Goal: Task Accomplishment & Management: Use online tool/utility

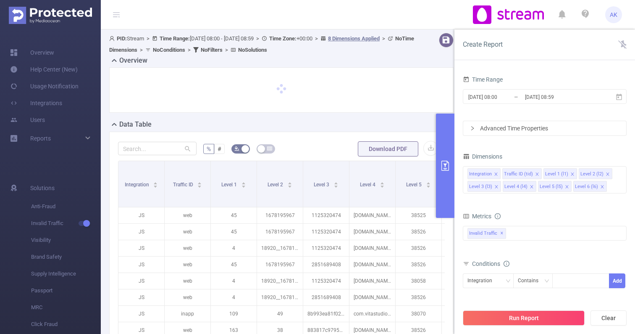
click at [622, 169] on div "Integration Traffic ID (tid) Level 1 (l1) Level 2 (l2) Level 3 (l3) Level 4 (l4…" at bounding box center [545, 173] width 155 height 14
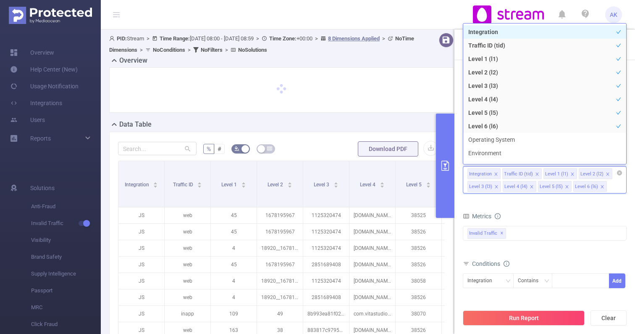
click at [614, 187] on div "Integration Traffic ID (tid) Level 1 (l1) Level 2 (l2) Level 3 (l3) Level 4 (l4…" at bounding box center [545, 179] width 164 height 27
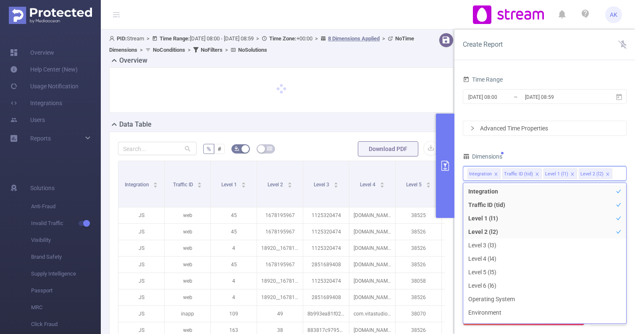
click at [591, 158] on div "Dimensions" at bounding box center [545, 157] width 164 height 14
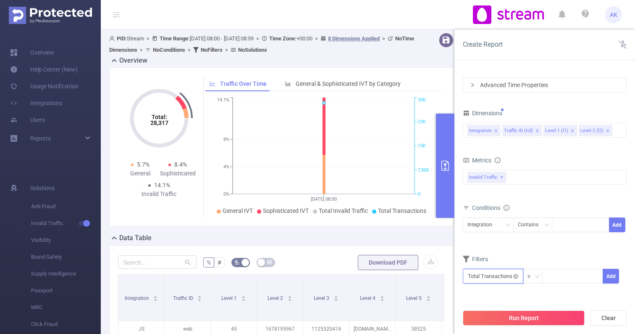
click at [507, 278] on input "text" at bounding box center [493, 276] width 61 height 15
click at [560, 250] on form "Dimensions Integration Traffic ID (tid) Level 1 (l1) Level 2 (l2) Metrics bp_to…" at bounding box center [545, 200] width 164 height 187
click at [467, 216] on div "Integration Contains Add" at bounding box center [545, 228] width 164 height 24
click at [471, 221] on div "Integration" at bounding box center [483, 225] width 31 height 14
click at [489, 281] on li "Level 2 (l2)" at bounding box center [488, 282] width 51 height 13
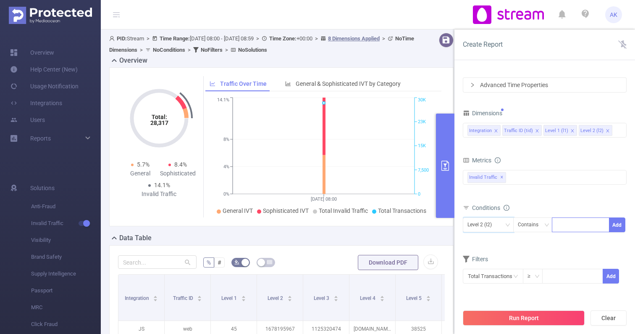
click at [565, 225] on div at bounding box center [581, 225] width 48 height 14
type input "3-22"
click at [618, 228] on button "Add" at bounding box center [617, 224] width 16 height 15
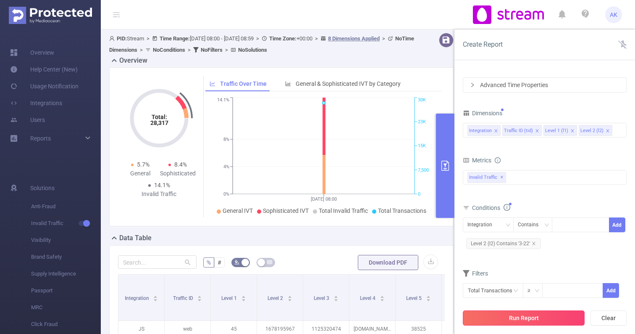
click at [532, 315] on button "Run Report" at bounding box center [524, 317] width 122 height 15
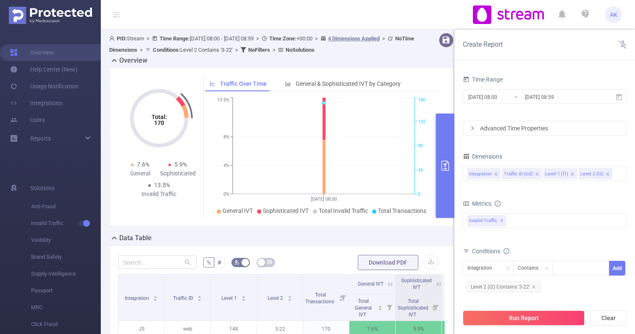
click at [559, 129] on div "Advanced Time Properties" at bounding box center [545, 128] width 163 height 14
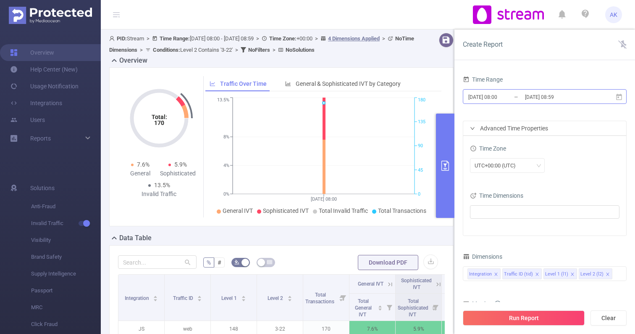
click at [563, 99] on input "[DATE] 08:59" at bounding box center [558, 96] width 68 height 11
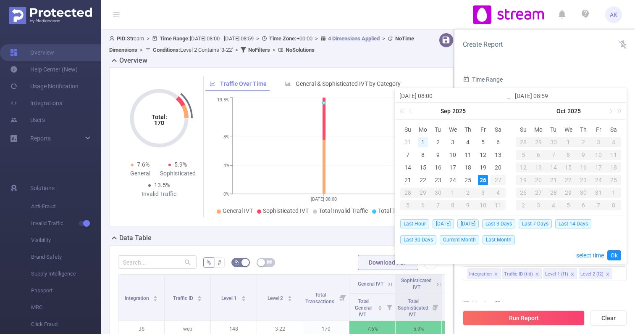
click at [422, 143] on div "1" at bounding box center [423, 142] width 10 height 10
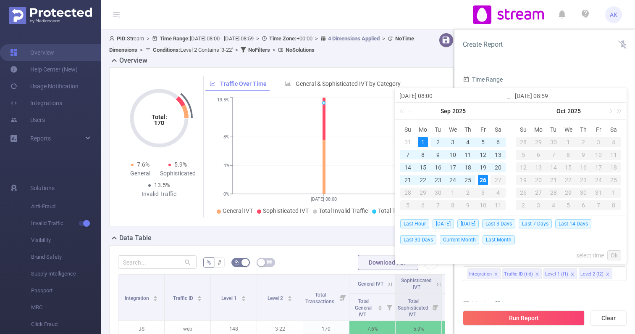
click at [487, 183] on div "26" at bounding box center [483, 180] width 10 height 10
type input "[DATE] 08:00"
click at [609, 256] on link "Ok" at bounding box center [615, 255] width 14 height 10
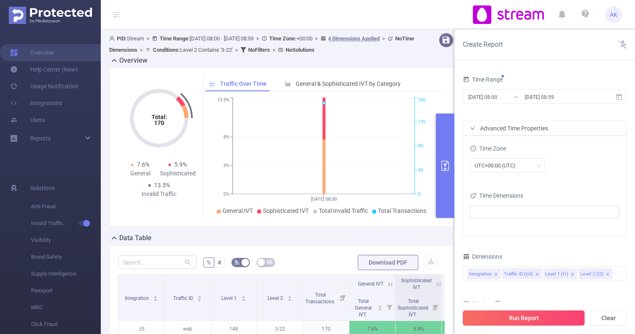
click at [542, 318] on button "Run Report" at bounding box center [524, 317] width 122 height 15
